Goal: Information Seeking & Learning: Learn about a topic

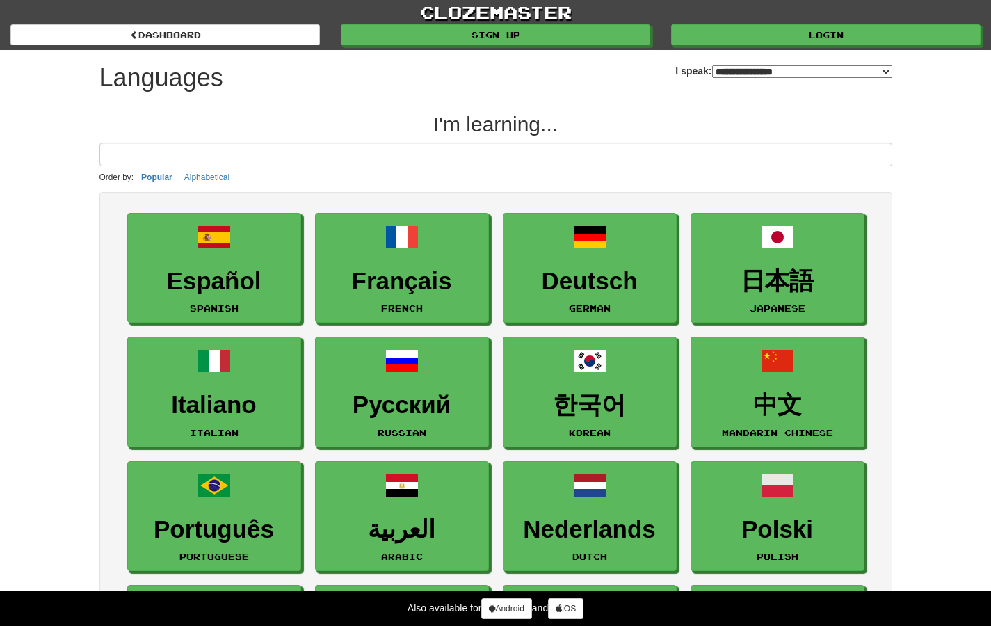
select select "*******"
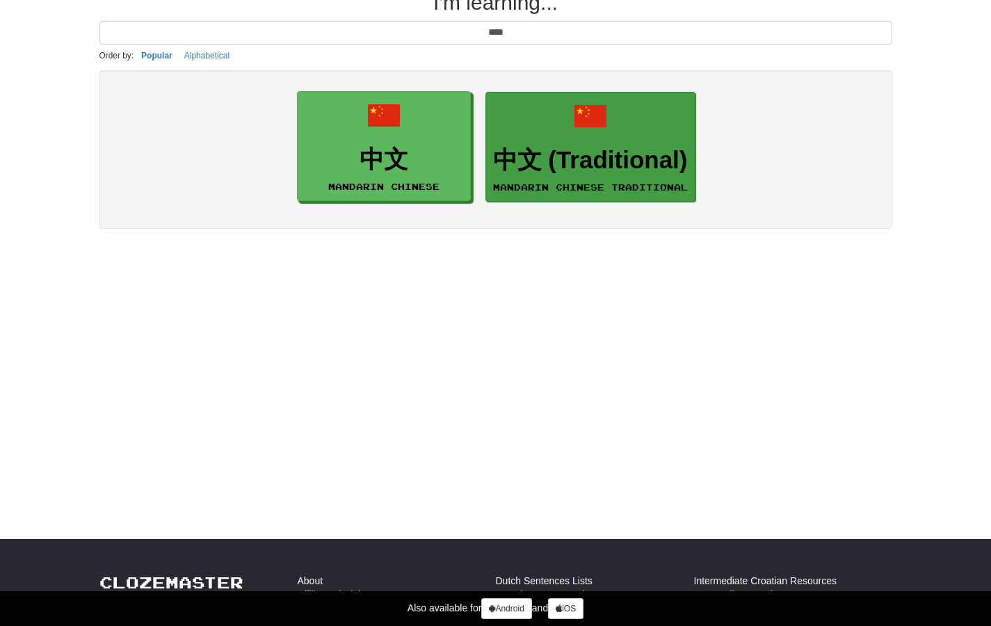
type input "****"
click at [677, 154] on h3 "中文 (Traditional)" at bounding box center [590, 160] width 195 height 27
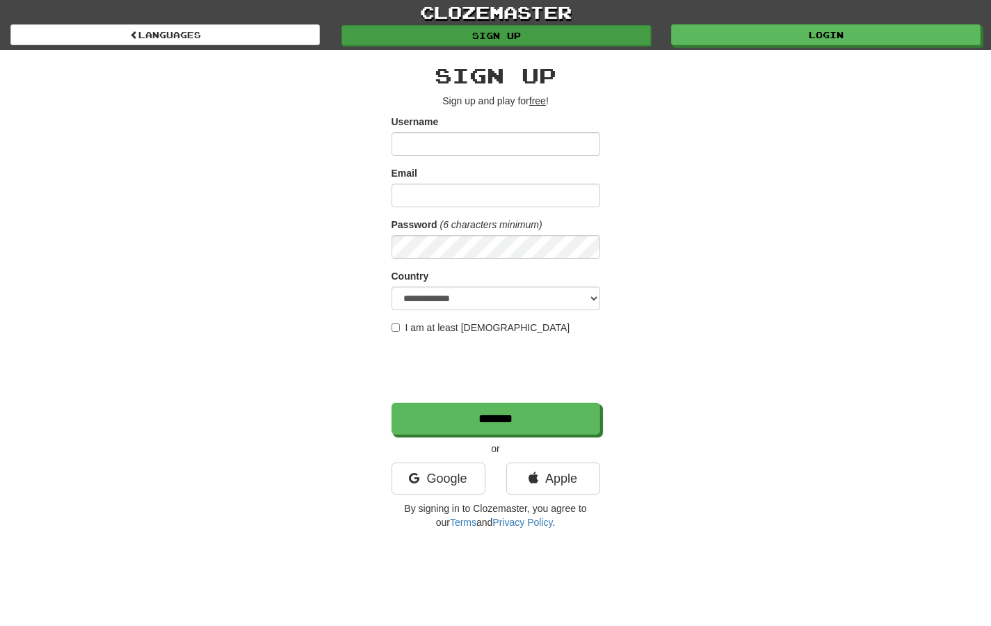
click at [629, 37] on link "Sign up" at bounding box center [497, 35] width 310 height 21
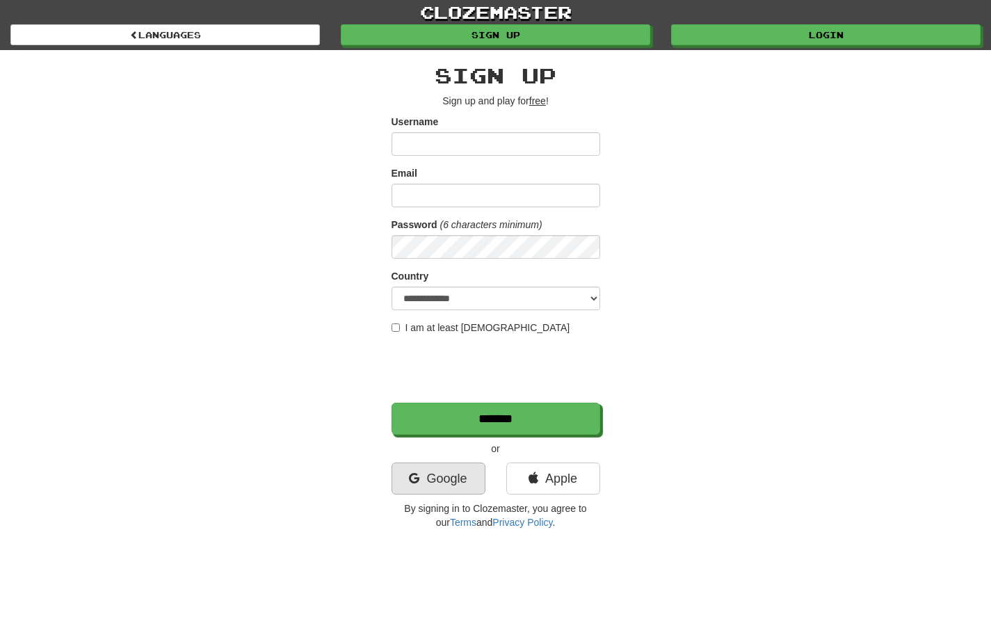
click at [441, 476] on link "Google" at bounding box center [439, 479] width 94 height 32
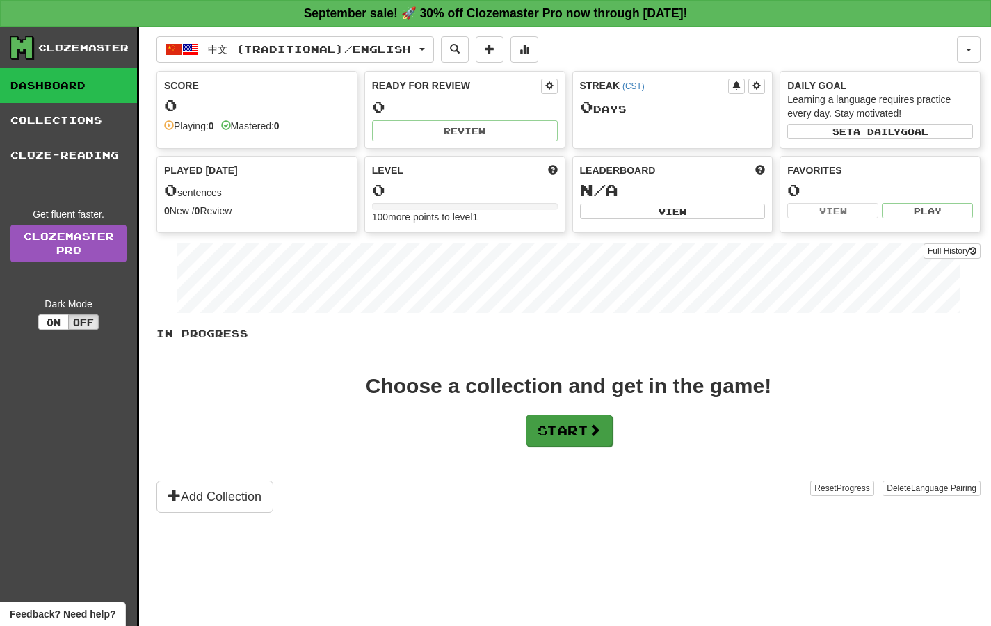
click at [582, 428] on button "Start" at bounding box center [569, 431] width 87 height 32
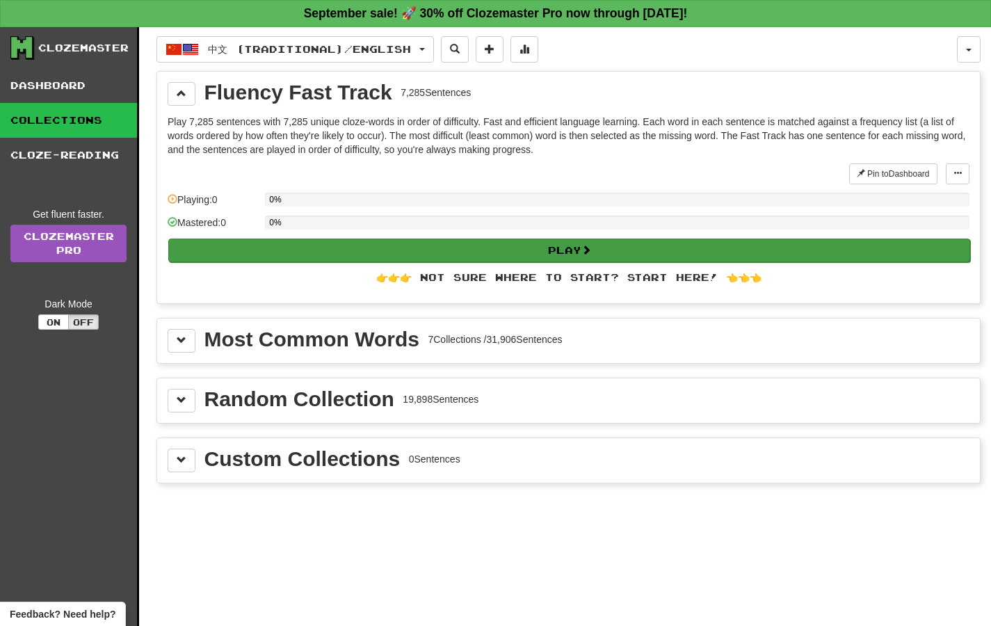
click at [639, 258] on button "Play" at bounding box center [569, 251] width 802 height 24
select select "**"
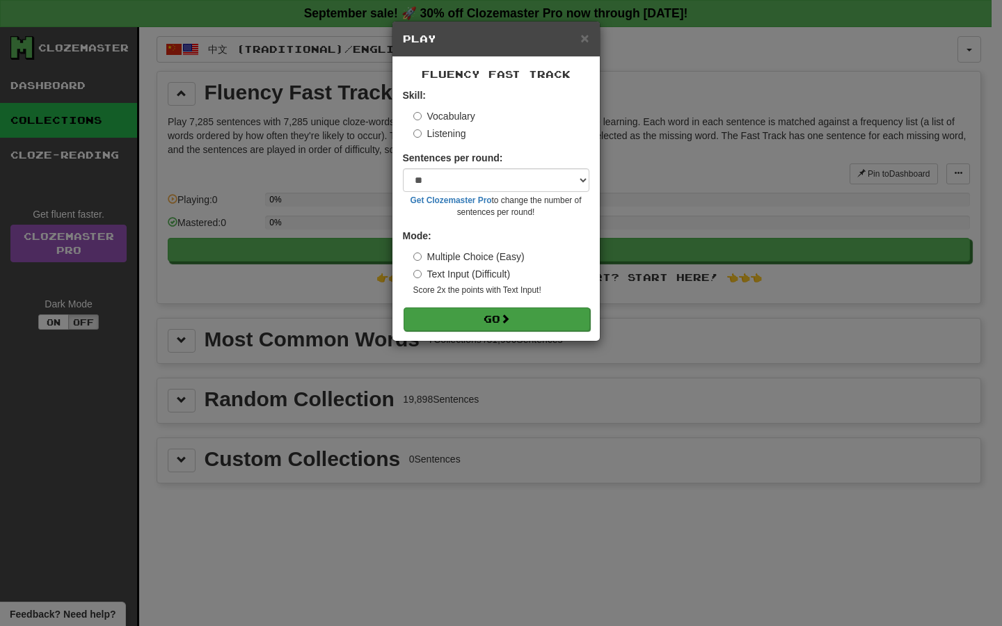
click at [547, 317] on button "Go" at bounding box center [496, 319] width 186 height 24
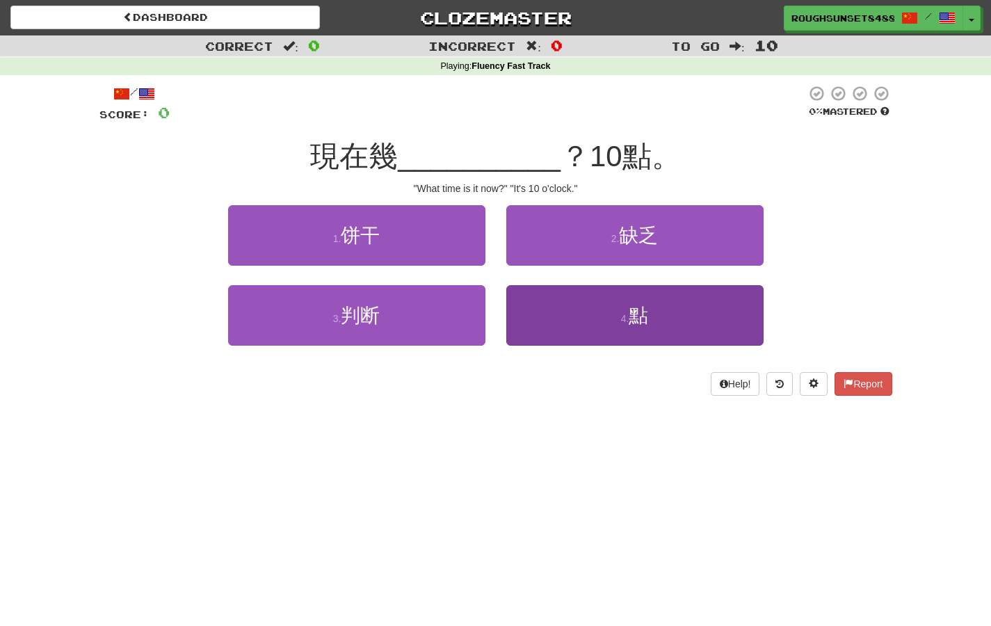
click at [618, 321] on button "4 . 點" at bounding box center [634, 315] width 257 height 61
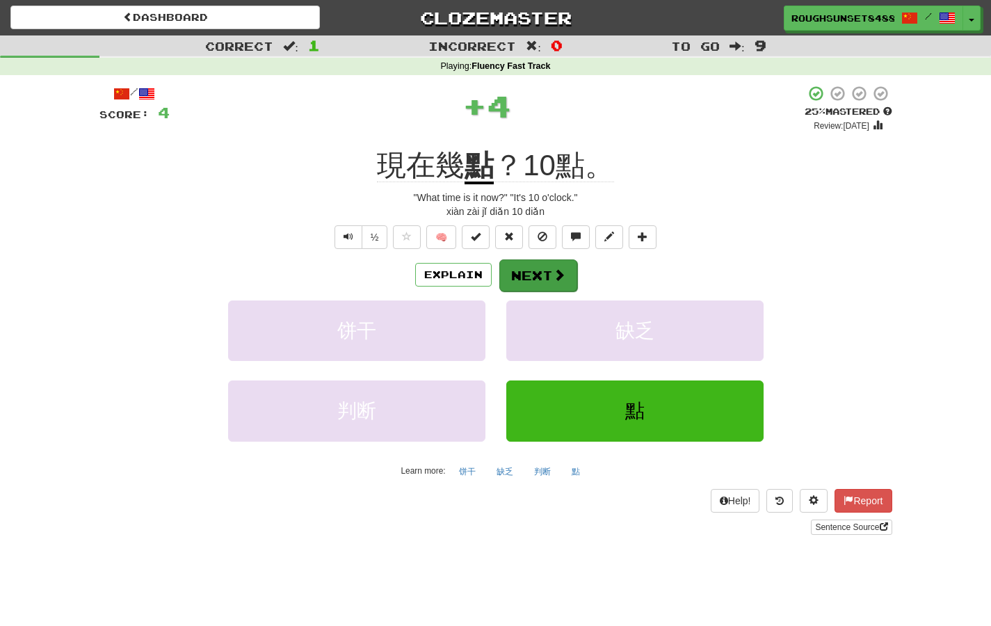
click at [566, 272] on button "Next" at bounding box center [538, 275] width 78 height 32
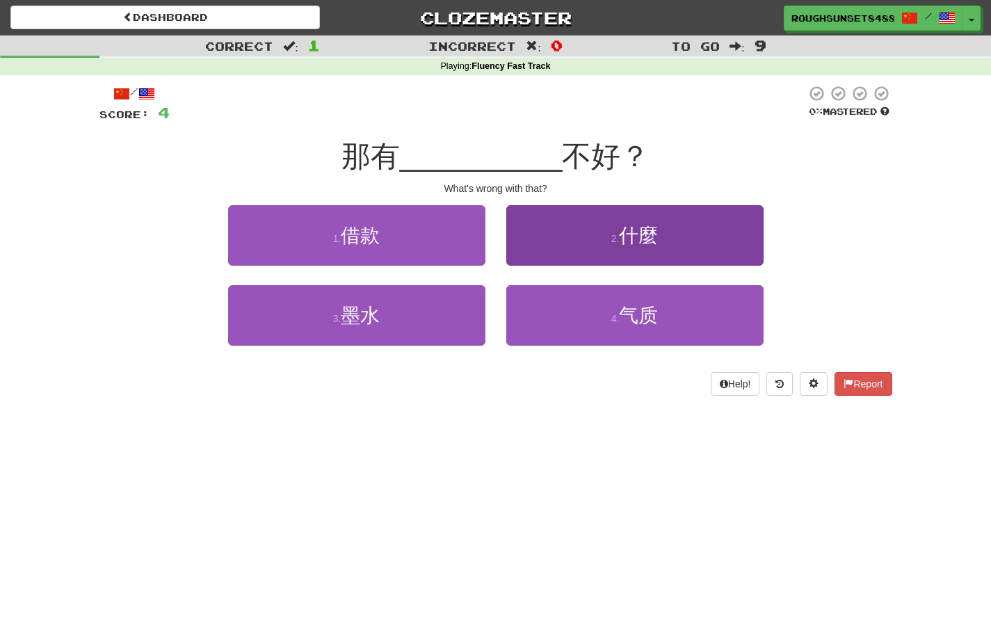
click at [597, 234] on button "2 . 什麼" at bounding box center [634, 235] width 257 height 61
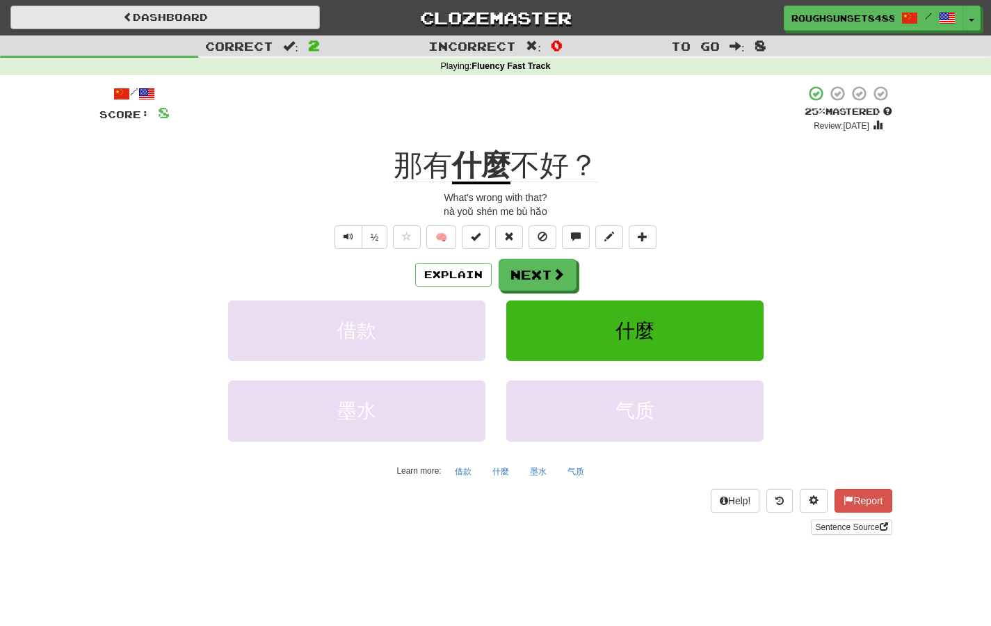
click at [205, 8] on link "Dashboard" at bounding box center [165, 18] width 310 height 24
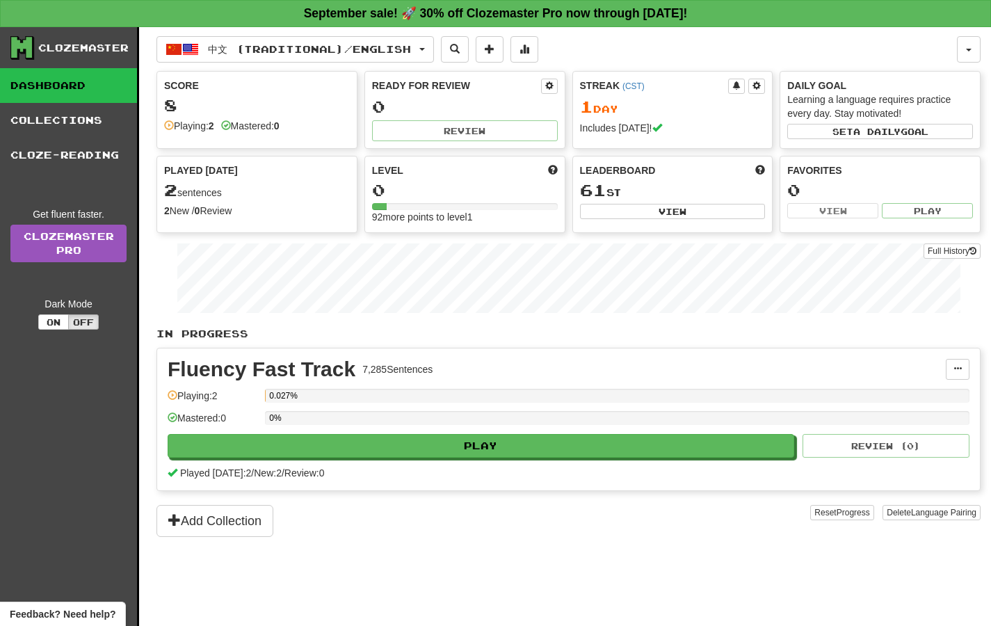
click at [374, 422] on div "0%" at bounding box center [617, 418] width 705 height 14
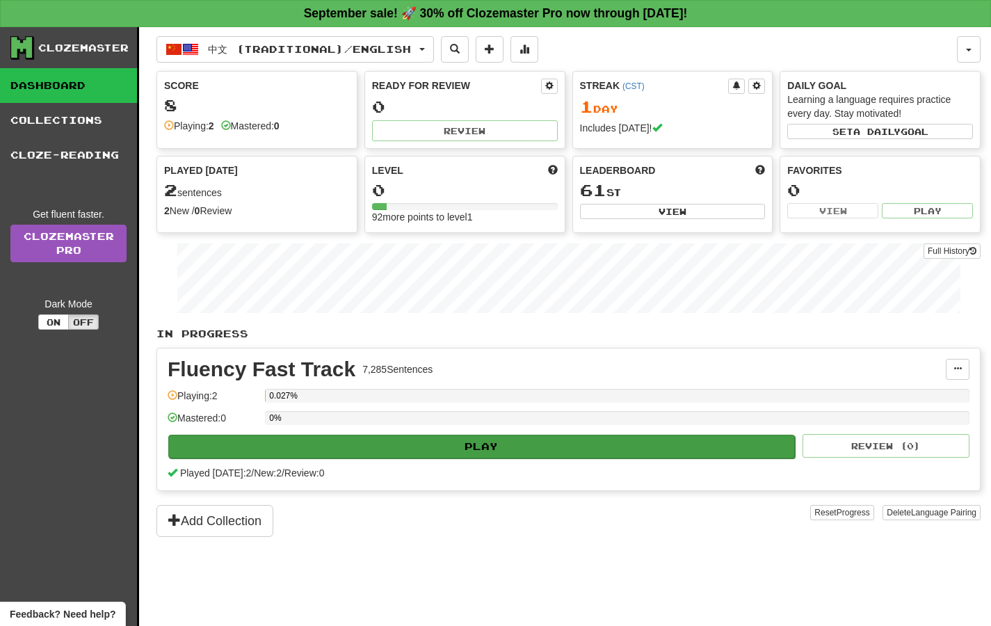
click at [336, 451] on button "Play" at bounding box center [481, 447] width 627 height 24
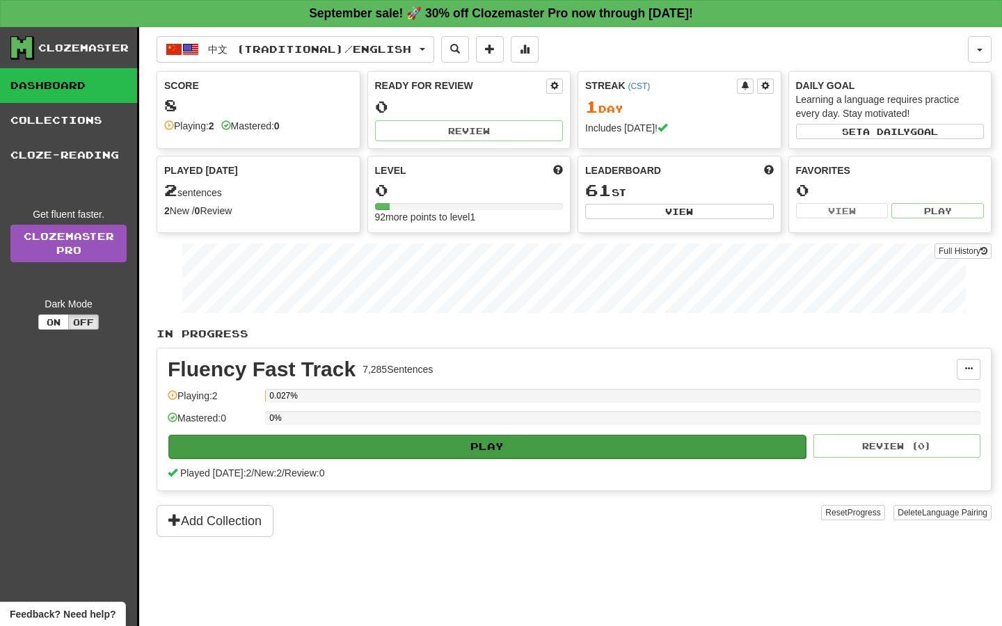
select select "**"
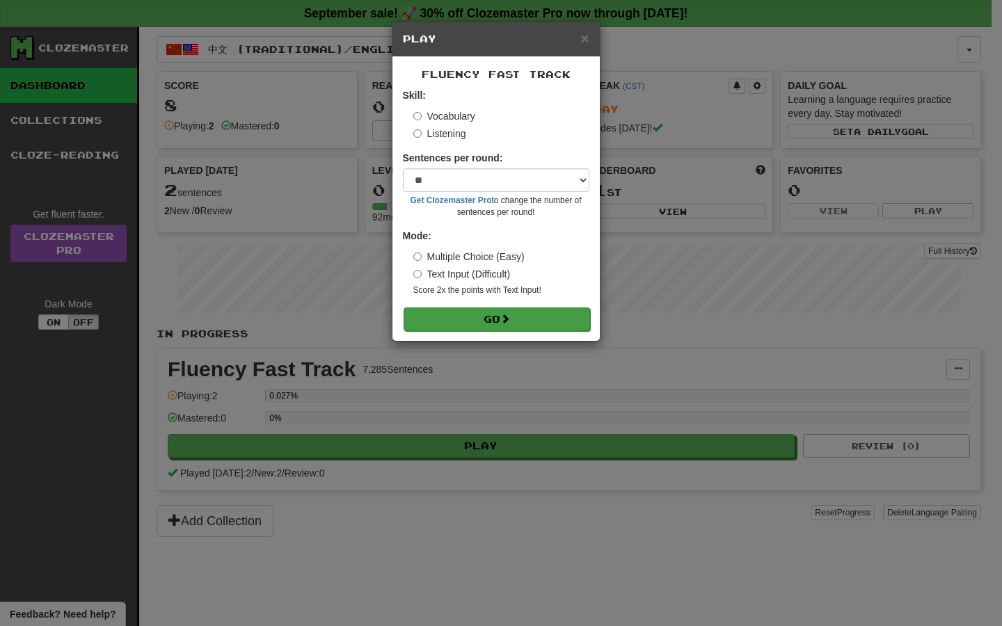
click at [506, 318] on span at bounding box center [505, 319] width 10 height 10
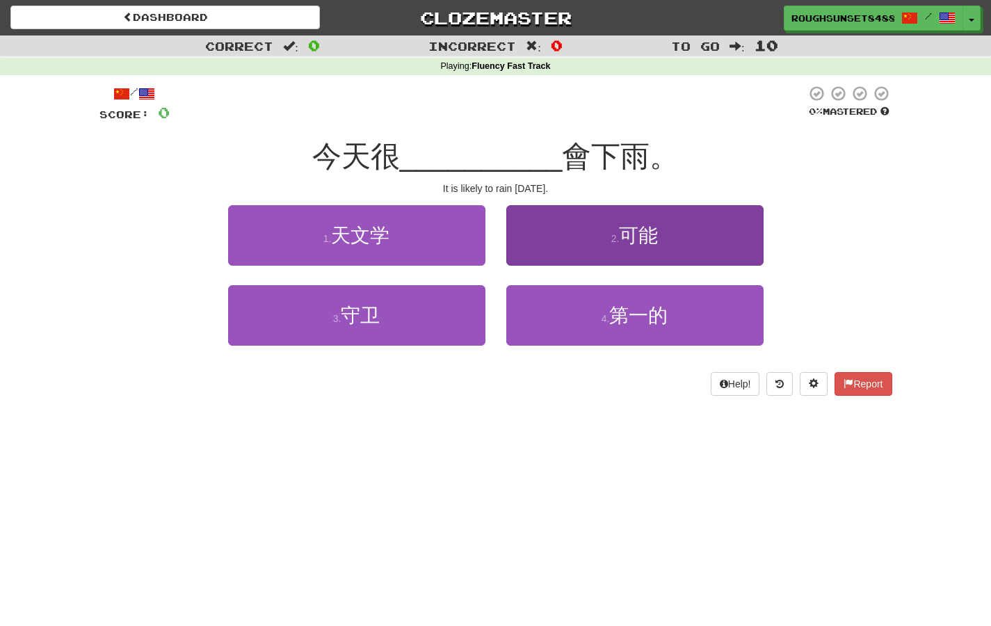
click at [650, 251] on button "2 . 可能" at bounding box center [634, 235] width 257 height 61
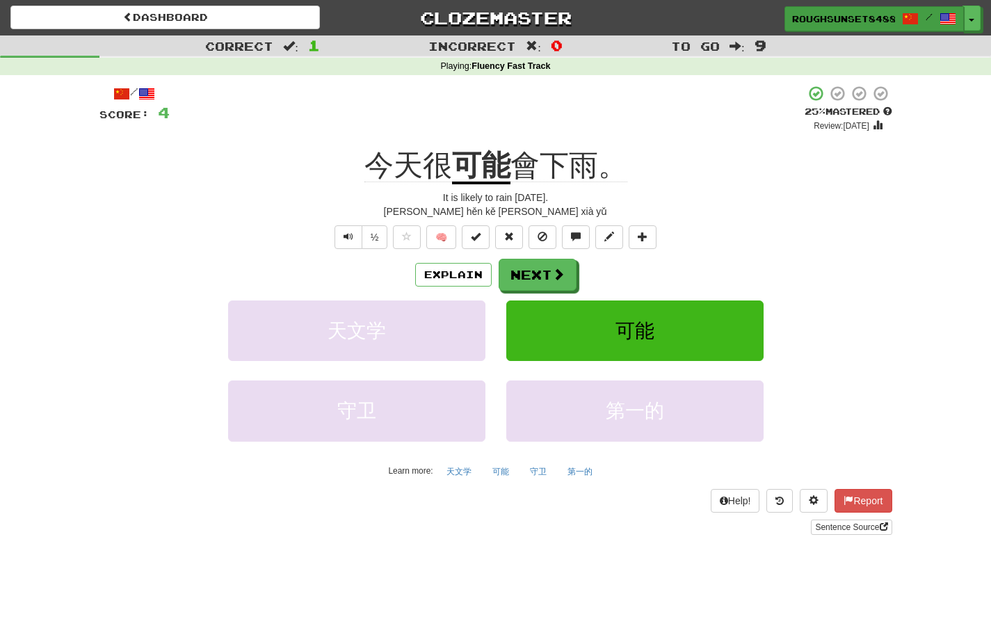
click at [928, 22] on span "/" at bounding box center [929, 17] width 7 height 10
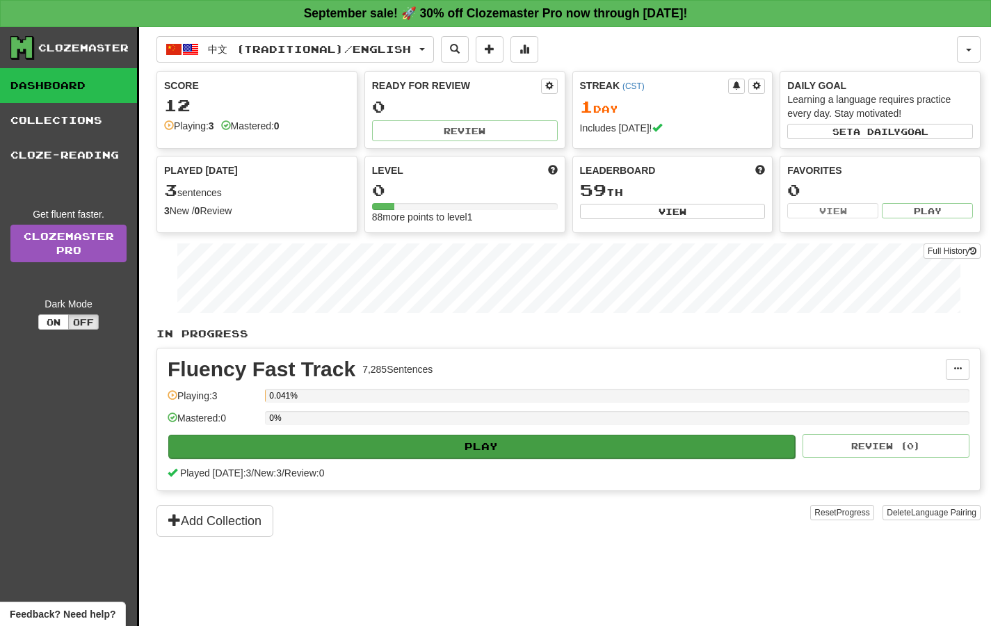
click at [491, 447] on button "Play" at bounding box center [481, 447] width 627 height 24
select select "**"
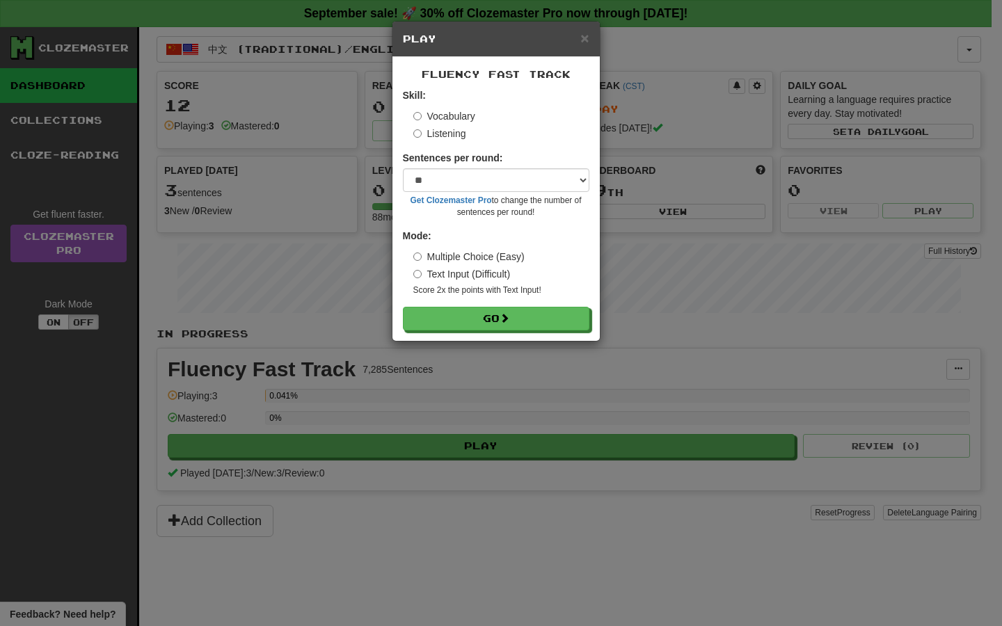
click at [441, 133] on label "Listening" at bounding box center [439, 134] width 53 height 14
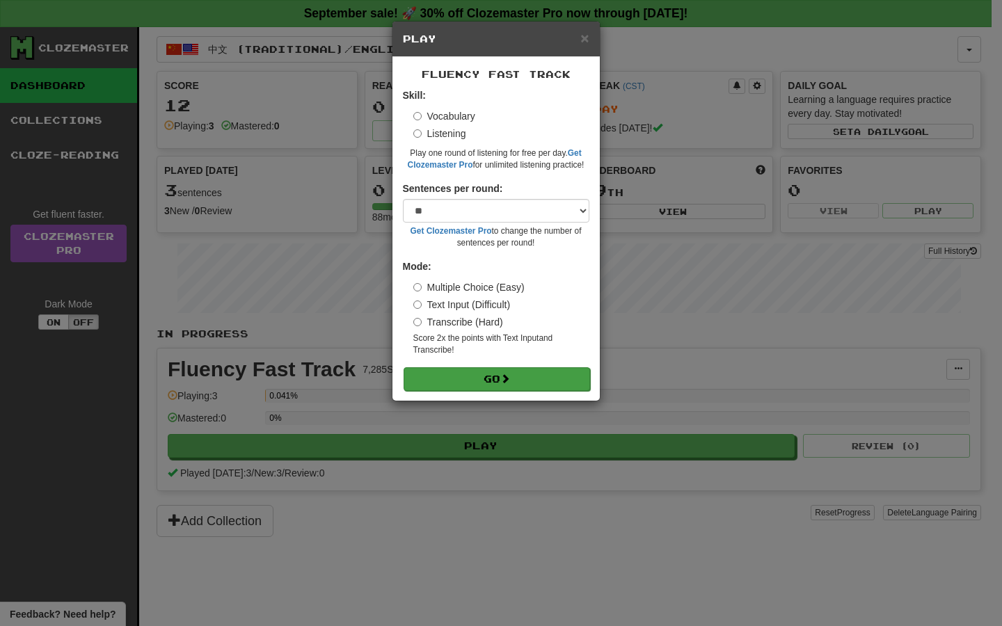
click at [496, 373] on button "Go" at bounding box center [496, 379] width 186 height 24
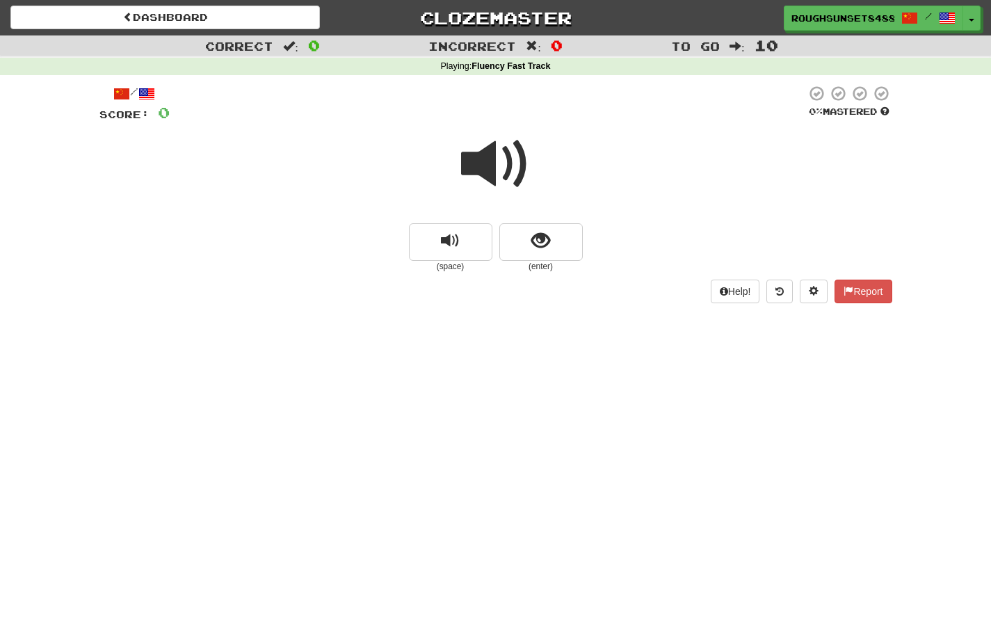
click at [502, 143] on span at bounding box center [496, 164] width 70 height 70
click at [737, 284] on button "Help!" at bounding box center [735, 292] width 49 height 24
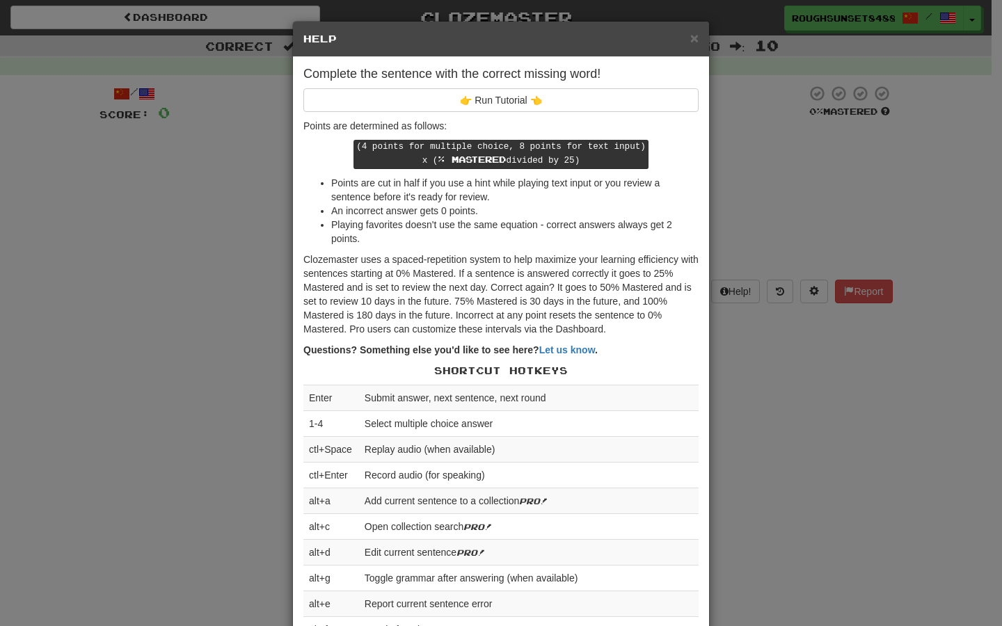
click at [681, 43] on h5 "Help" at bounding box center [500, 39] width 395 height 14
click at [684, 42] on h5 "Help" at bounding box center [500, 39] width 395 height 14
click at [690, 40] on span "×" at bounding box center [694, 38] width 8 height 16
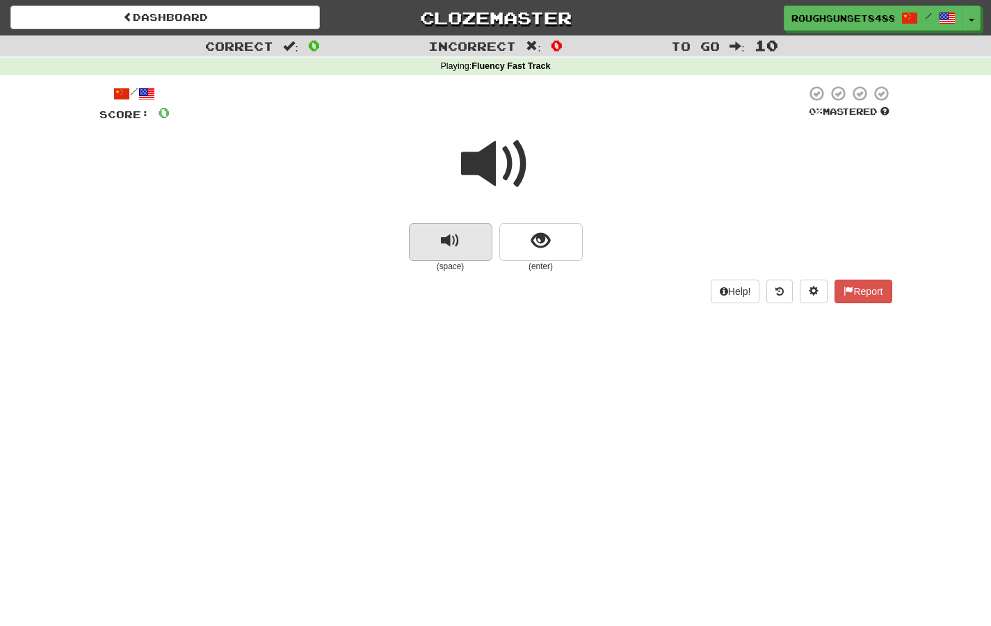
click at [468, 226] on button "replay audio" at bounding box center [450, 242] width 83 height 38
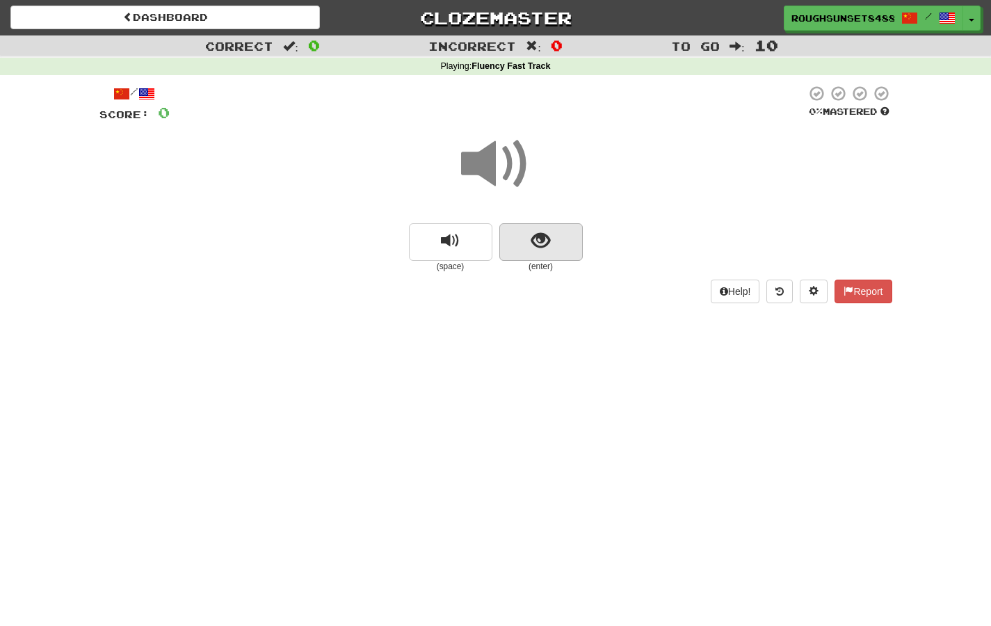
click at [544, 243] on span "show sentence" at bounding box center [540, 241] width 19 height 19
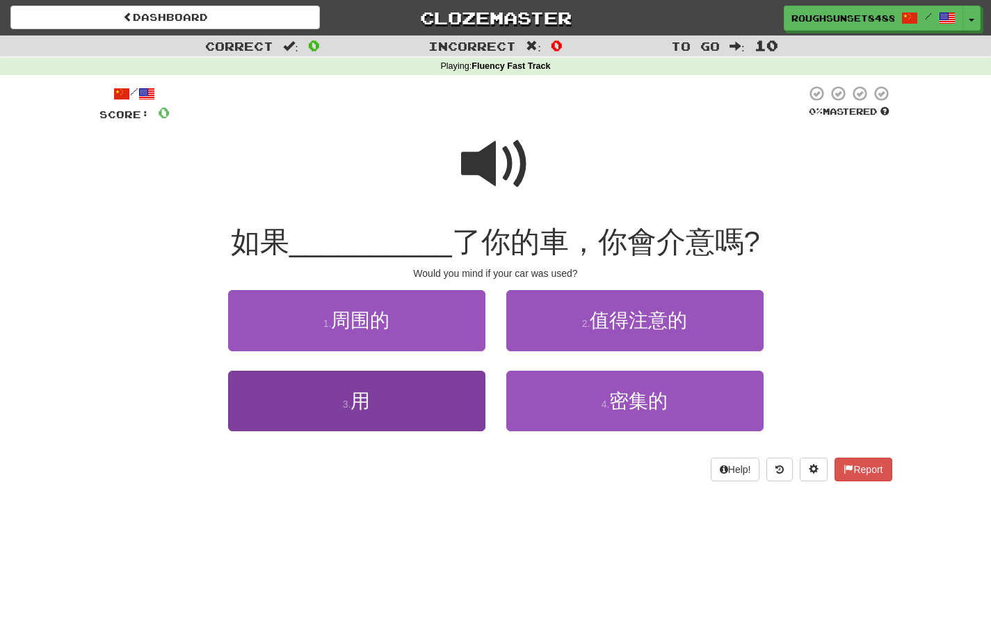
click at [403, 378] on button "3 . 用" at bounding box center [356, 401] width 257 height 61
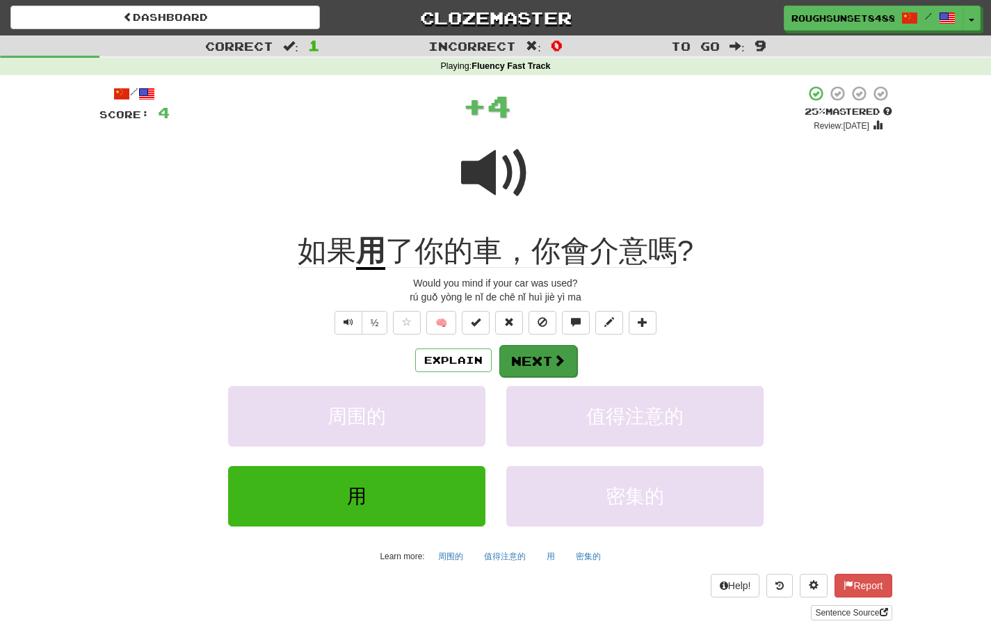
click at [557, 354] on span at bounding box center [559, 360] width 13 height 13
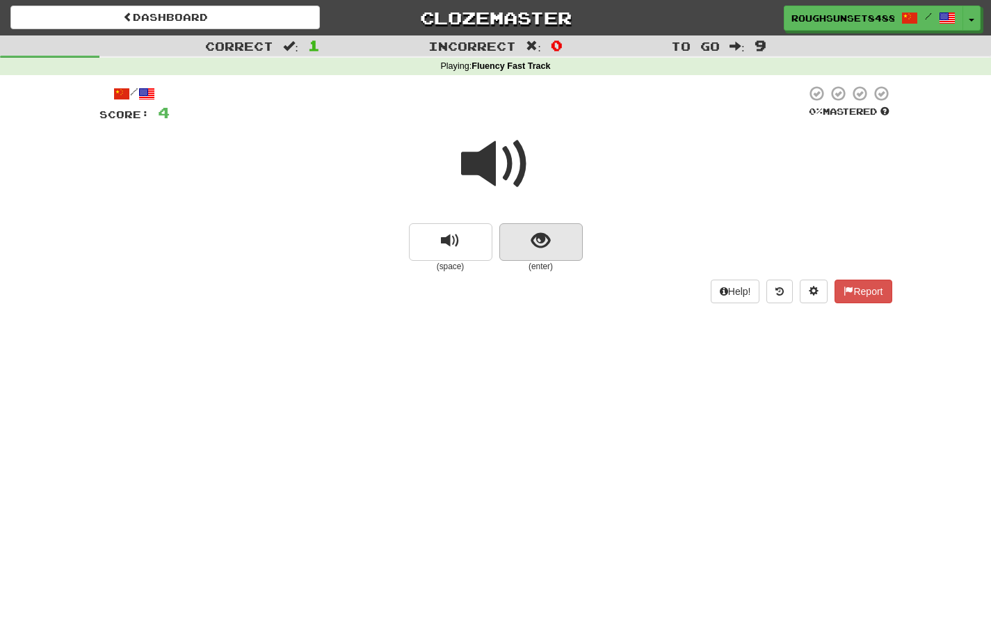
click at [511, 235] on button "show sentence" at bounding box center [540, 242] width 83 height 38
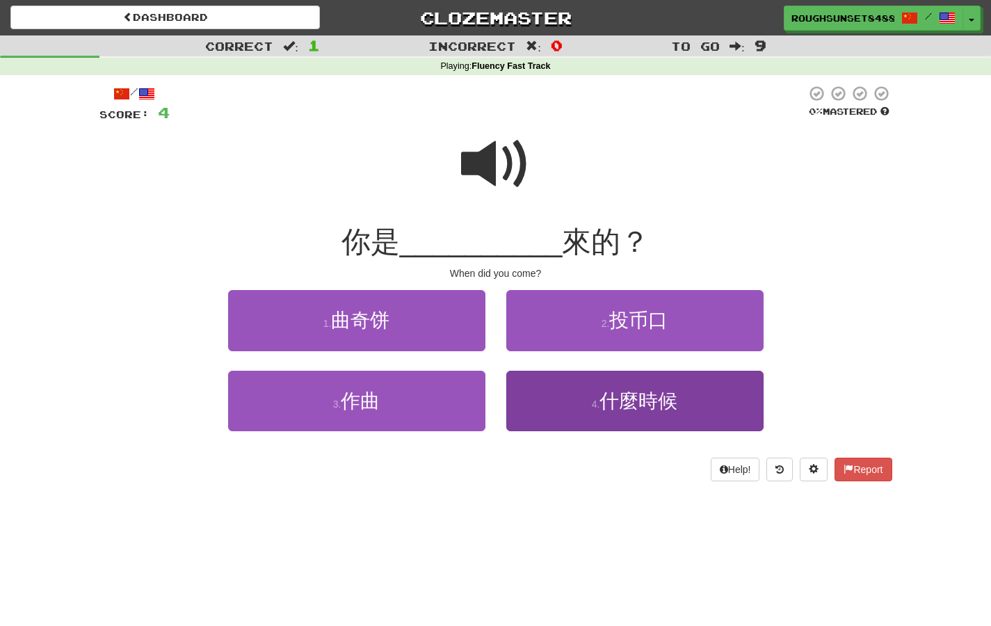
click at [613, 408] on span "什麼時候" at bounding box center [639, 401] width 78 height 22
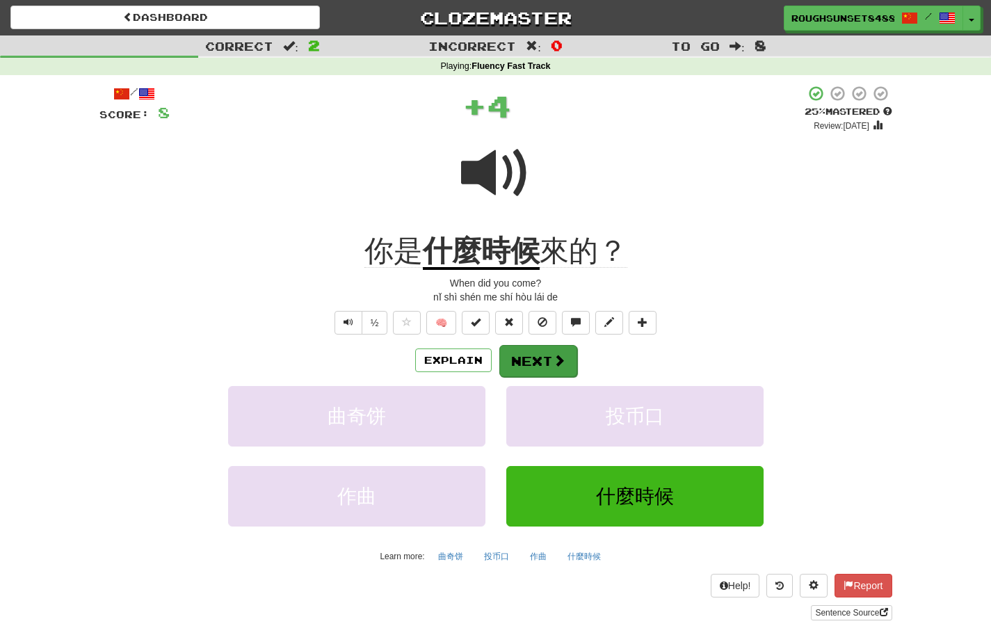
click at [543, 360] on button "Next" at bounding box center [538, 361] width 78 height 32
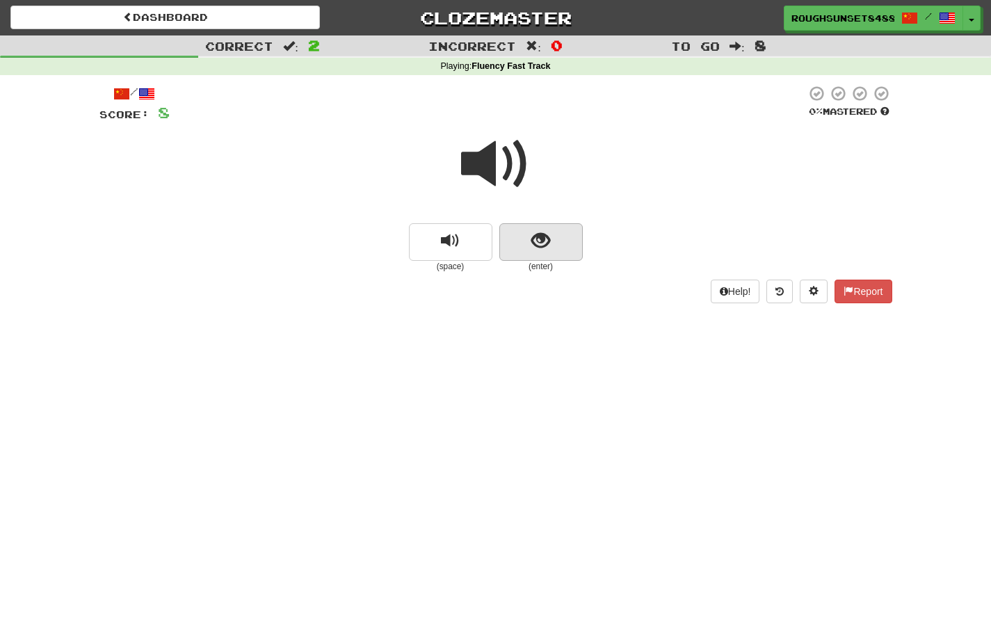
click at [560, 231] on button "show sentence" at bounding box center [540, 242] width 83 height 38
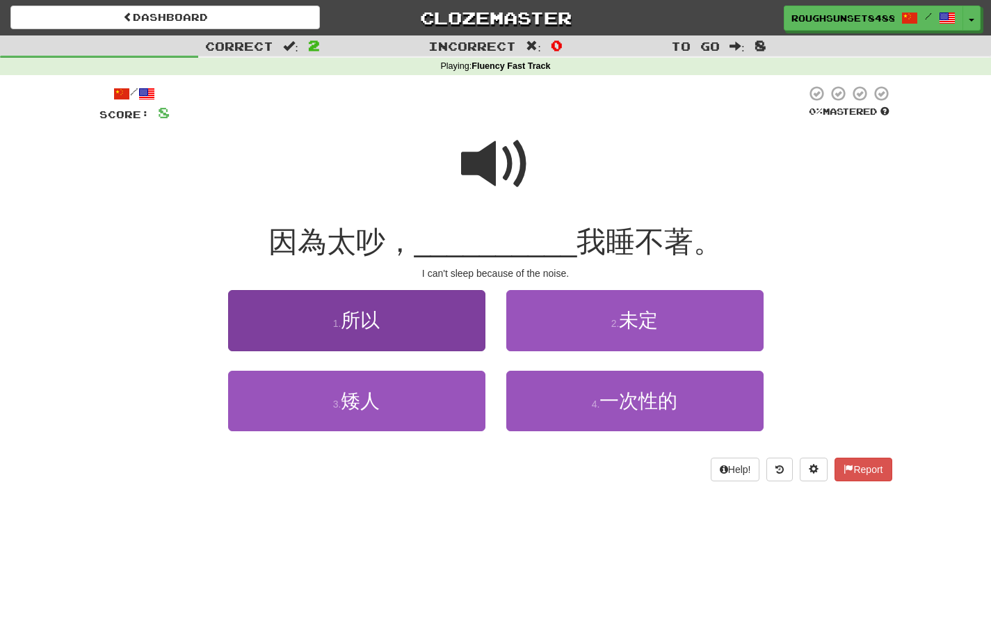
click at [422, 313] on button "1 . 所以" at bounding box center [356, 320] width 257 height 61
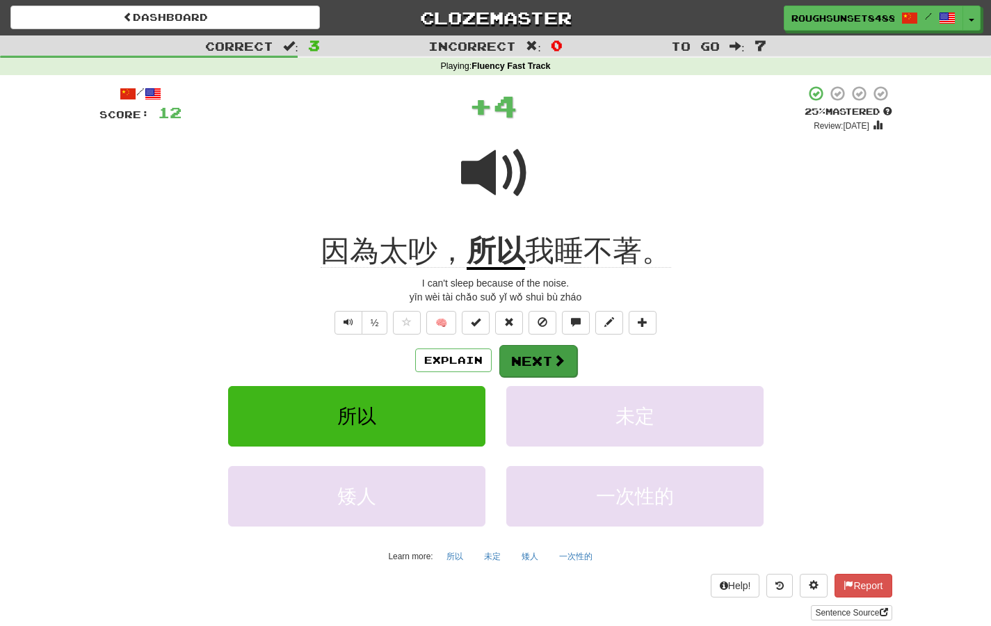
click at [543, 353] on button "Next" at bounding box center [538, 361] width 78 height 32
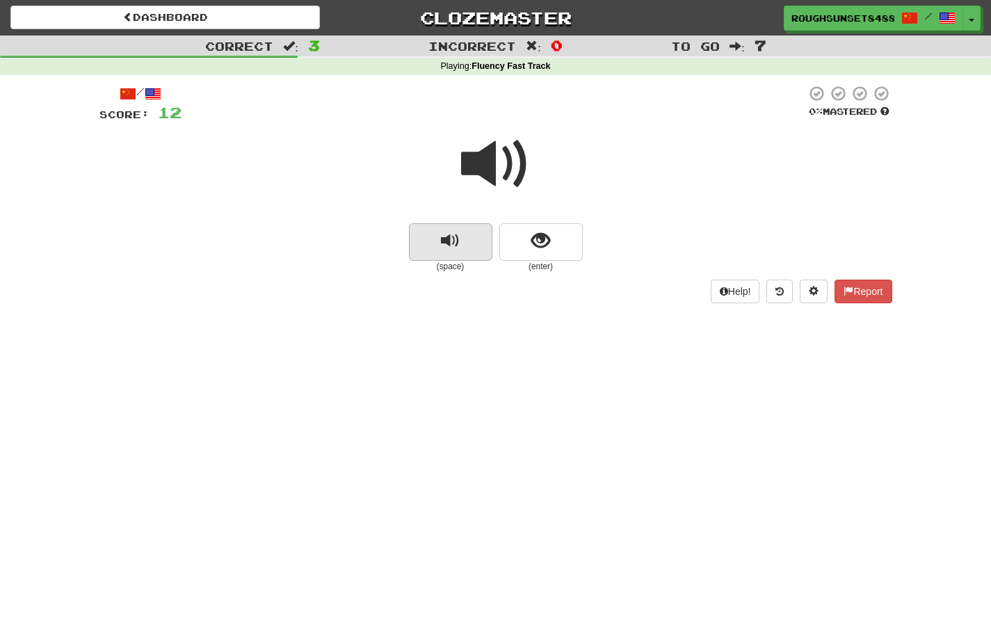
click at [473, 243] on button "replay audio" at bounding box center [450, 242] width 83 height 38
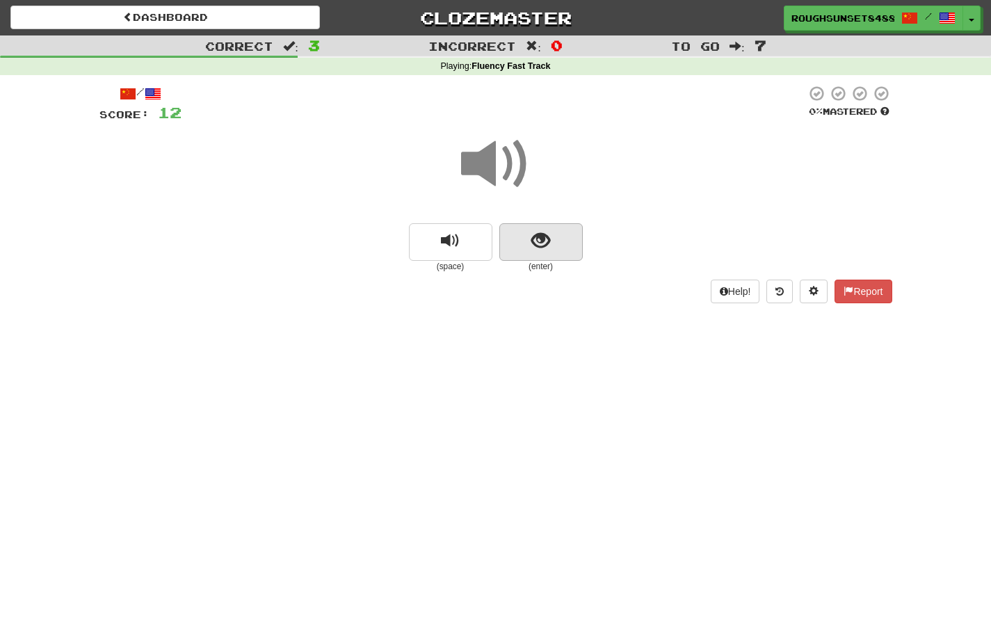
click at [570, 243] on button "show sentence" at bounding box center [540, 242] width 83 height 38
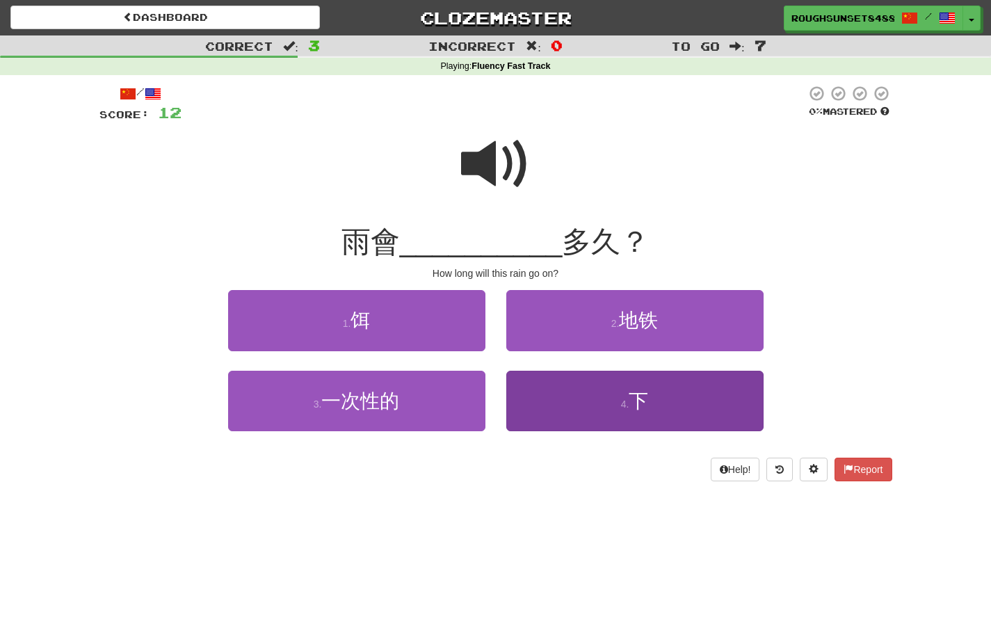
click at [650, 388] on button "4 . 下" at bounding box center [634, 401] width 257 height 61
